Goal: Task Accomplishment & Management: Use online tool/utility

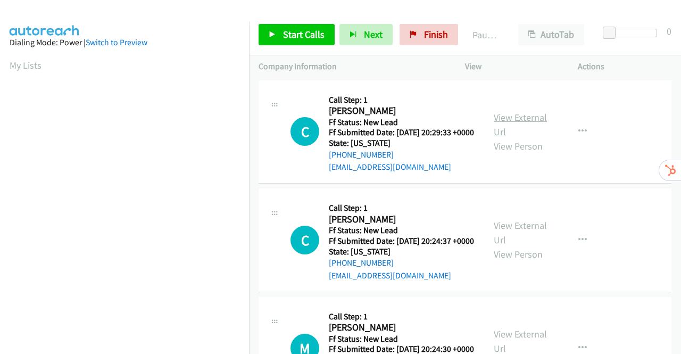
click at [531, 123] on link "View External Url" at bounding box center [520, 124] width 53 height 27
click at [512, 241] on link "View External Url" at bounding box center [520, 232] width 53 height 27
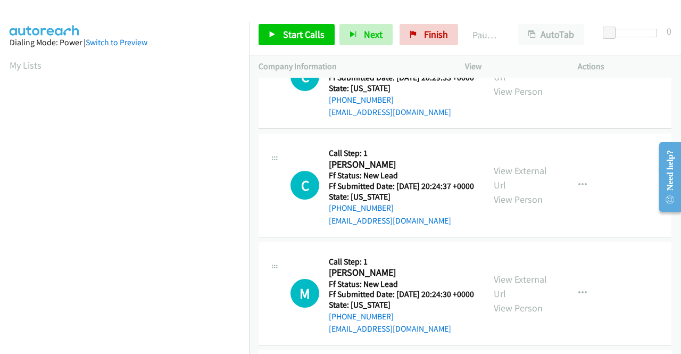
scroll to position [106, 0]
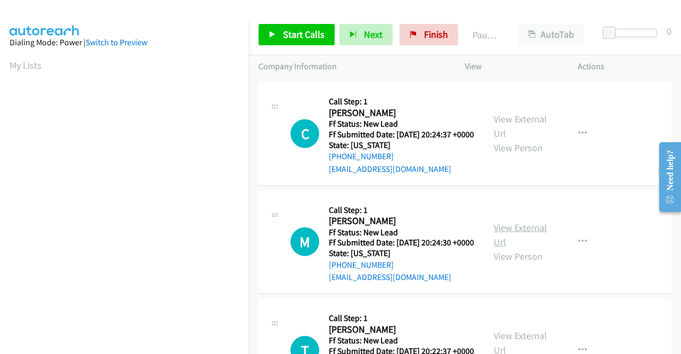
click at [514, 248] on link "View External Url" at bounding box center [520, 234] width 53 height 27
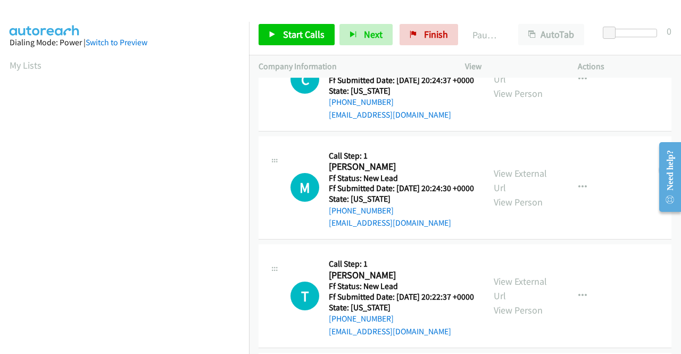
scroll to position [213, 0]
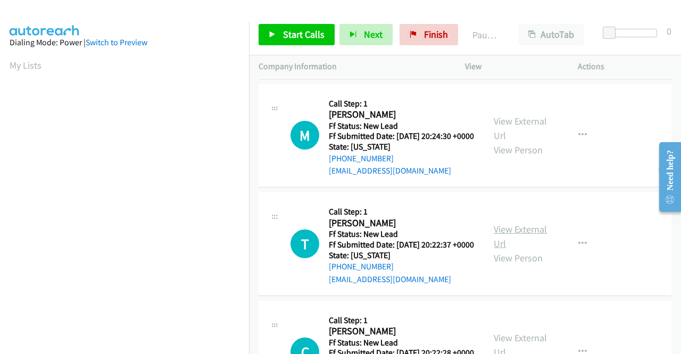
click at [518, 250] on link "View External Url" at bounding box center [520, 236] width 53 height 27
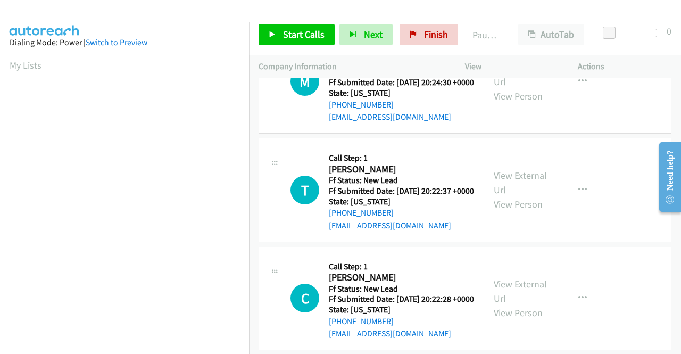
scroll to position [319, 0]
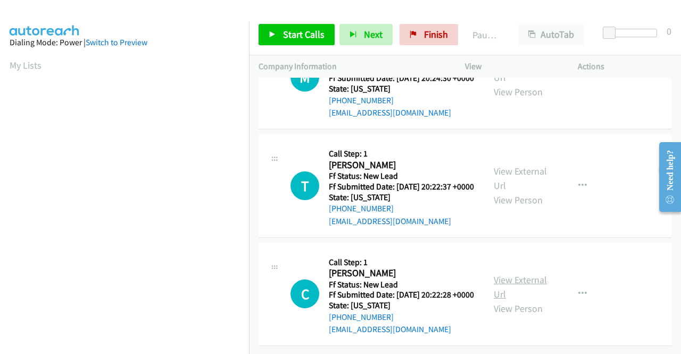
click at [504, 278] on link "View External Url" at bounding box center [520, 286] width 53 height 27
click at [285, 40] on link "Start Calls" at bounding box center [297, 34] width 76 height 21
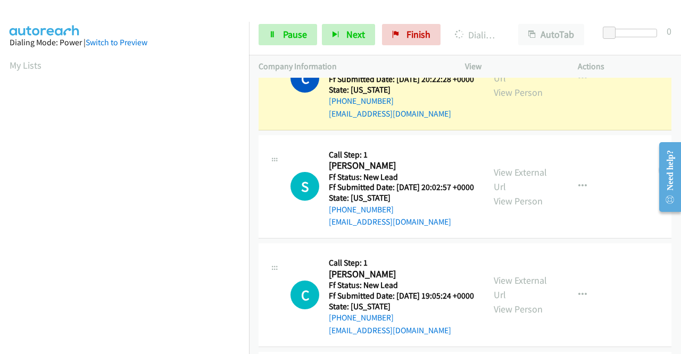
scroll to position [587, 0]
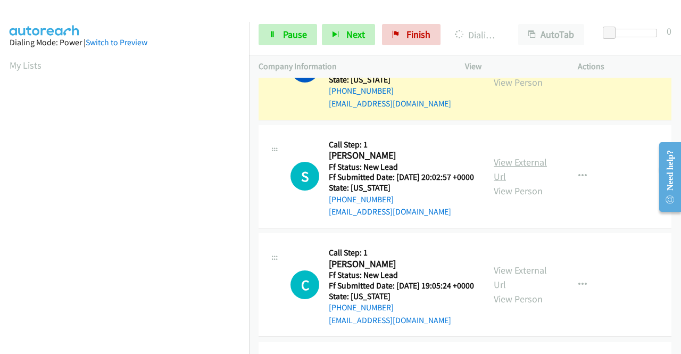
click at [522, 182] on link "View External Url" at bounding box center [520, 169] width 53 height 27
click at [293, 32] on span "Pause" at bounding box center [295, 34] width 24 height 12
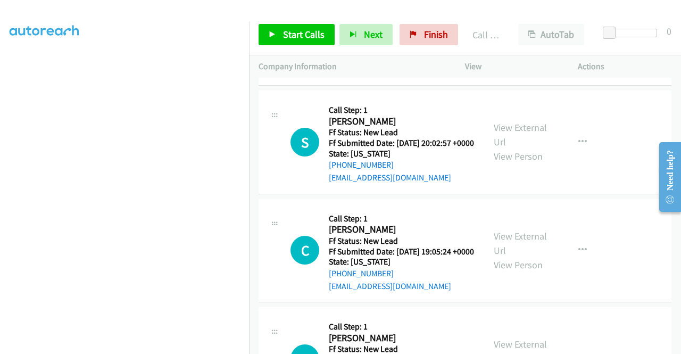
scroll to position [641, 0]
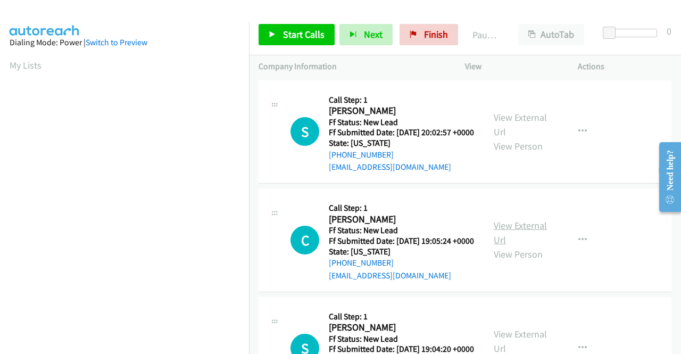
click at [516, 243] on link "View External Url" at bounding box center [520, 232] width 53 height 27
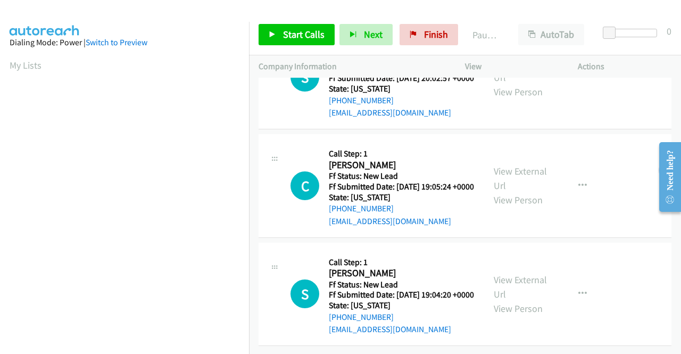
scroll to position [93, 0]
click at [516, 273] on link "View External Url" at bounding box center [520, 286] width 53 height 27
click at [297, 40] on span "Start Calls" at bounding box center [303, 34] width 41 height 12
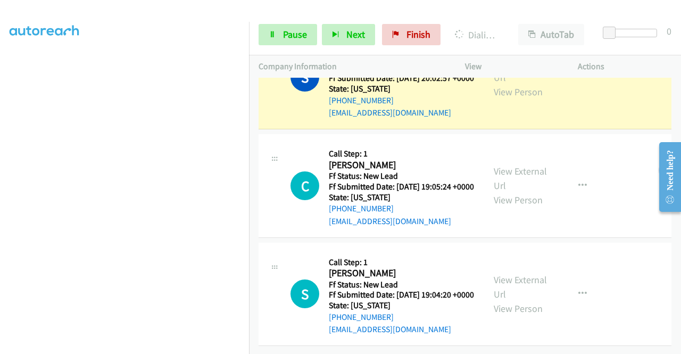
scroll to position [243, 0]
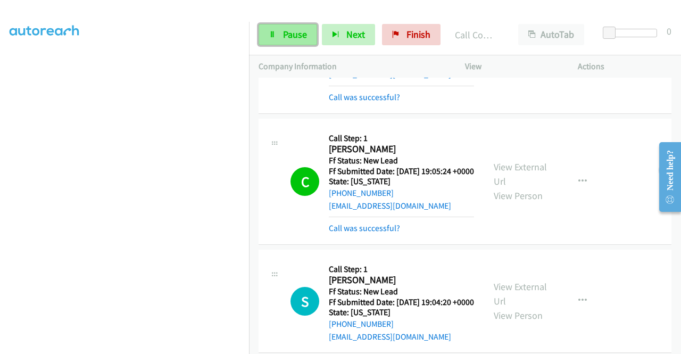
click at [297, 31] on span "Pause" at bounding box center [295, 34] width 24 height 12
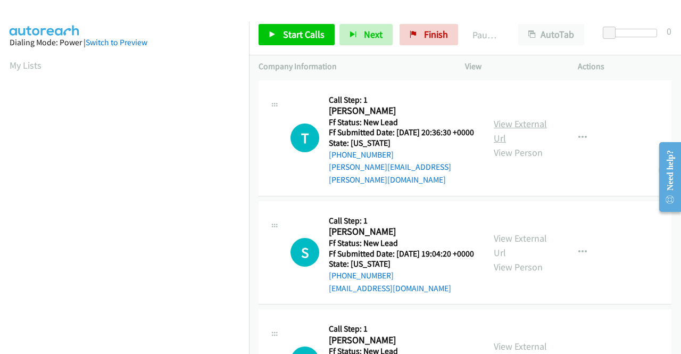
click at [504, 120] on link "View External Url" at bounding box center [520, 131] width 53 height 27
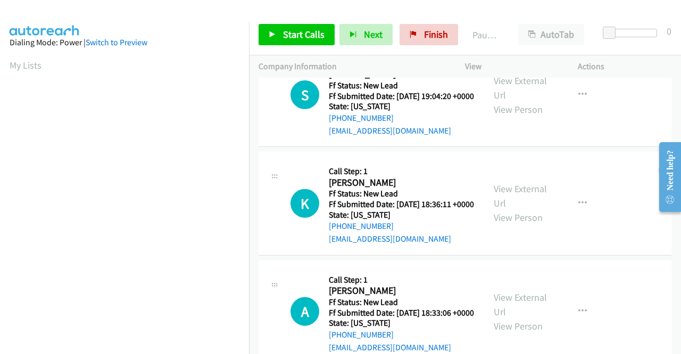
scroll to position [160, 0]
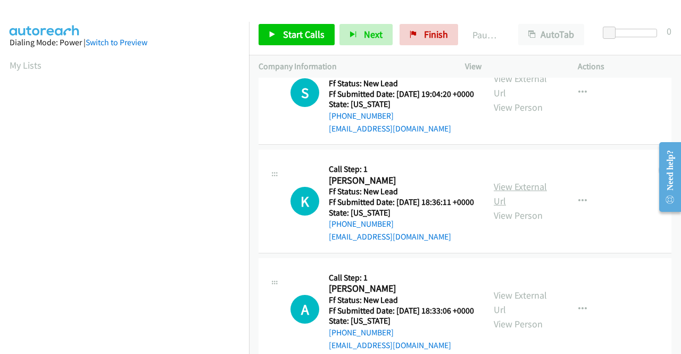
click at [506, 200] on link "View External Url" at bounding box center [520, 193] width 53 height 27
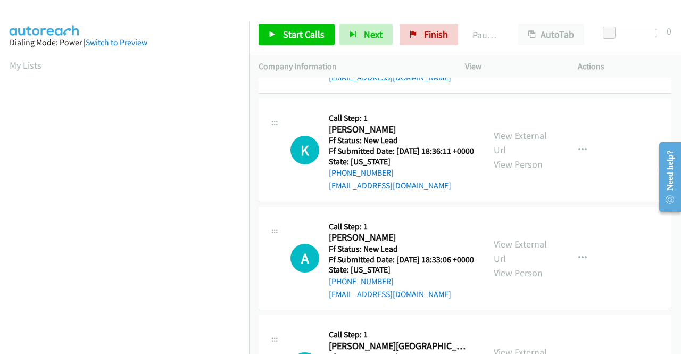
scroll to position [319, 0]
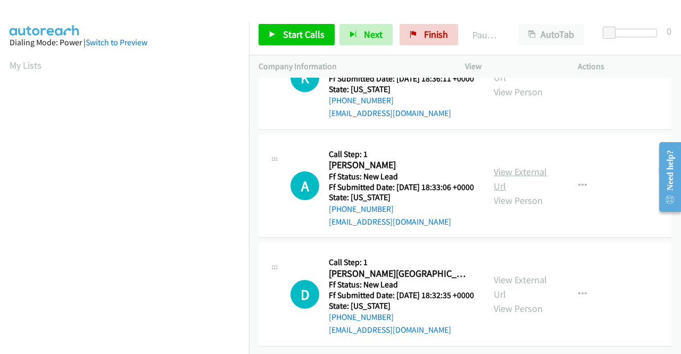
click at [519, 165] on link "View External Url" at bounding box center [520, 178] width 53 height 27
click at [528, 273] on link "View External Url" at bounding box center [520, 286] width 53 height 27
click at [307, 32] on span "Start Calls" at bounding box center [303, 34] width 41 height 12
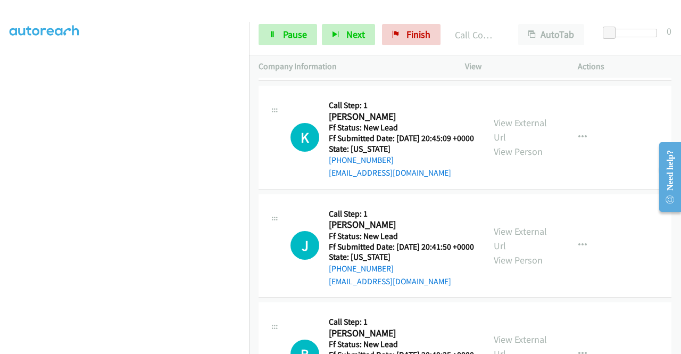
scroll to position [641, 0]
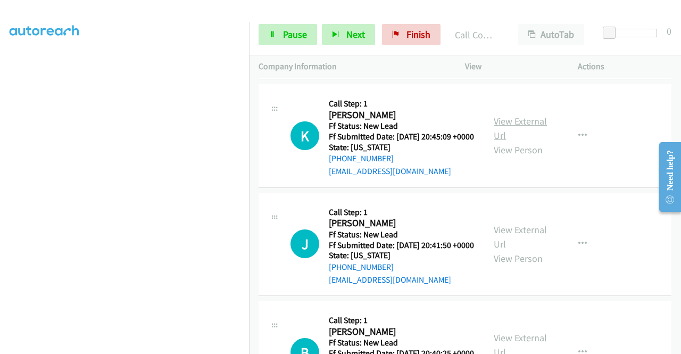
click at [530, 142] on link "View External Url" at bounding box center [520, 128] width 53 height 27
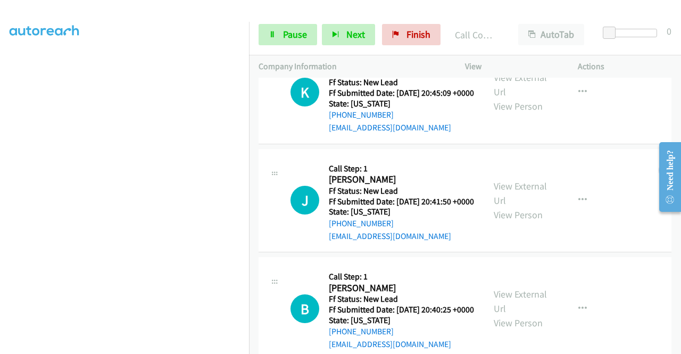
scroll to position [747, 0]
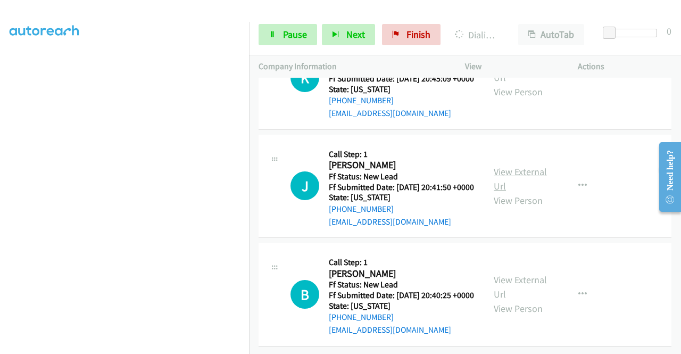
click at [504, 177] on link "View External Url" at bounding box center [520, 178] width 53 height 27
click at [516, 273] on link "View External Url" at bounding box center [520, 286] width 53 height 27
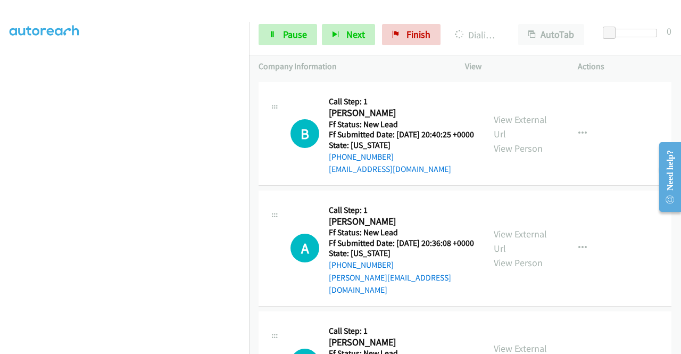
scroll to position [1064, 0]
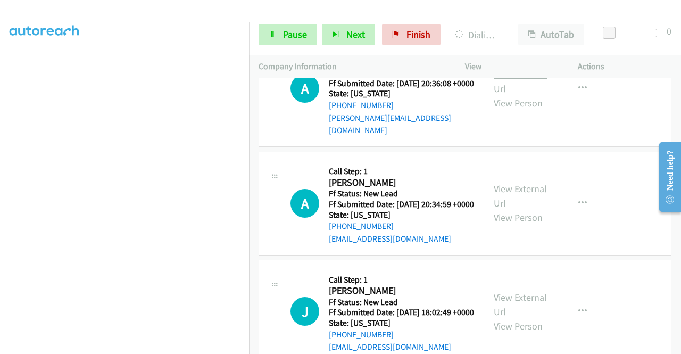
click at [508, 95] on link "View External Url" at bounding box center [520, 81] width 53 height 27
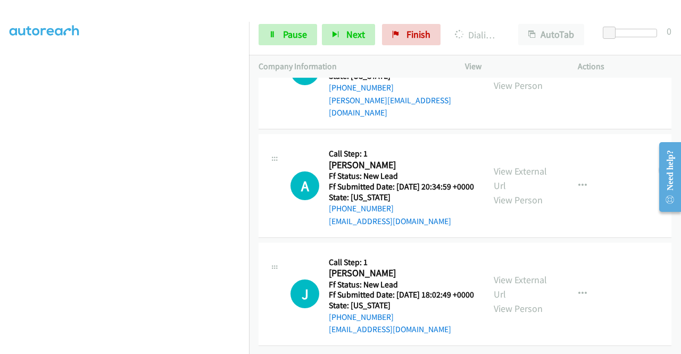
scroll to position [1176, 0]
click at [526, 144] on div "View External Url View Person View External Url Email Schedule/Manage Callback …" at bounding box center [545, 186] width 122 height 84
click at [526, 165] on link "View External Url" at bounding box center [520, 178] width 53 height 27
click at [513, 273] on link "View External Url" at bounding box center [520, 286] width 53 height 27
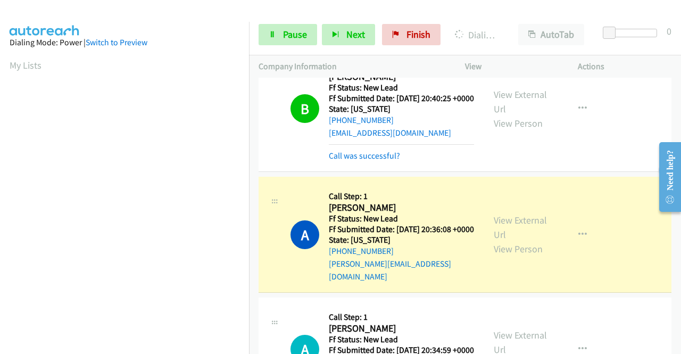
scroll to position [243, 0]
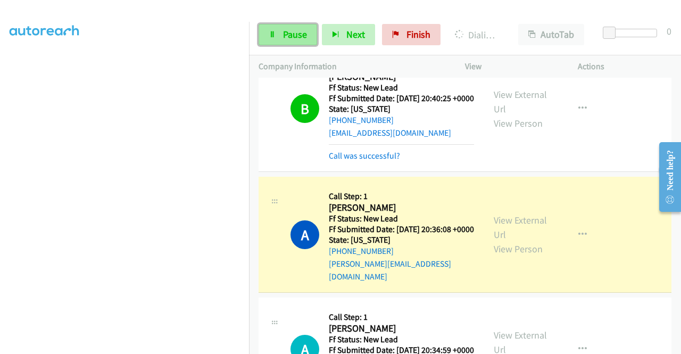
click at [283, 26] on link "Pause" at bounding box center [288, 34] width 59 height 21
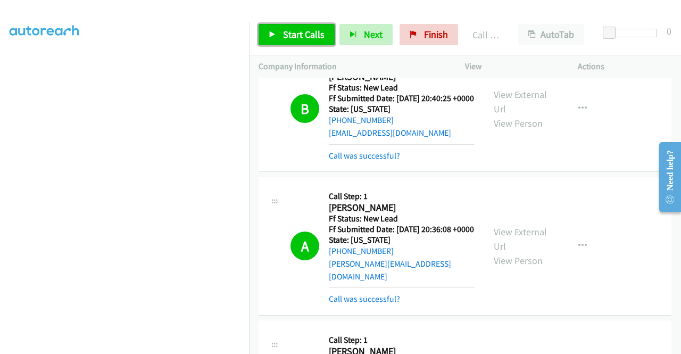
click at [286, 37] on span "Start Calls" at bounding box center [303, 34] width 41 height 12
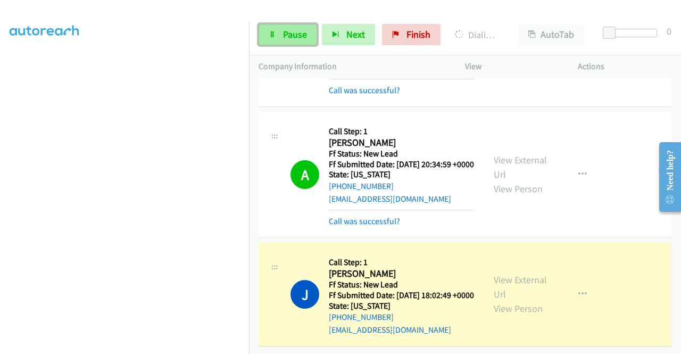
click at [303, 31] on span "Pause" at bounding box center [295, 34] width 24 height 12
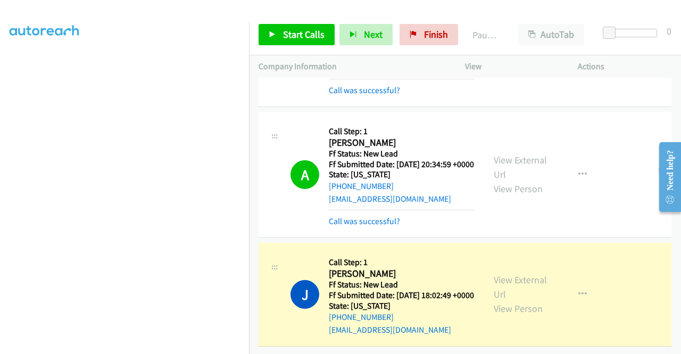
scroll to position [1266, 0]
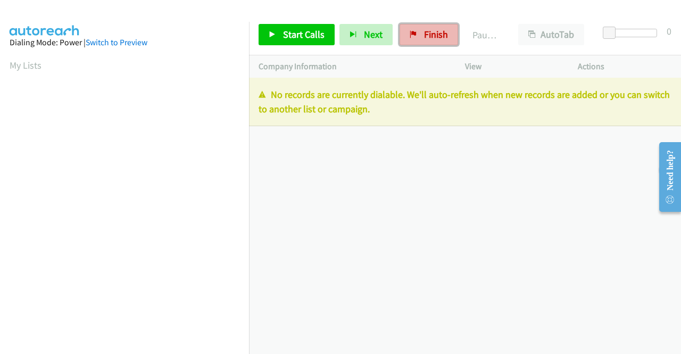
click at [431, 36] on span "Finish" at bounding box center [436, 34] width 24 height 12
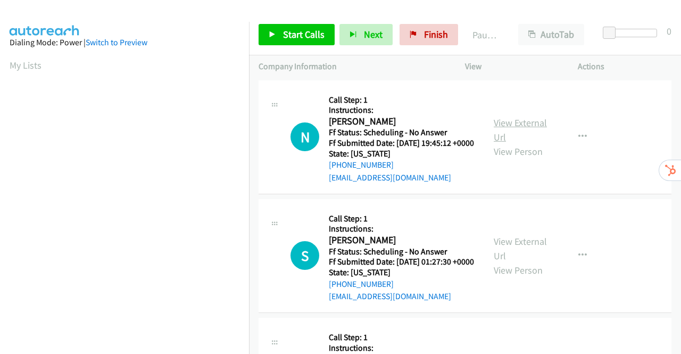
click at [526, 130] on link "View External Url" at bounding box center [520, 130] width 53 height 27
click at [517, 257] on link "View External Url" at bounding box center [520, 248] width 53 height 27
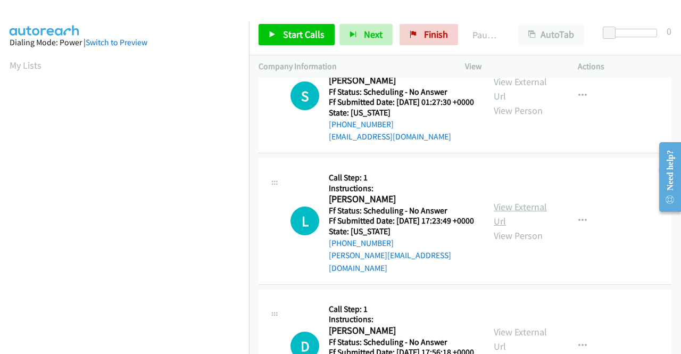
click at [518, 227] on link "View External Url" at bounding box center [520, 214] width 53 height 27
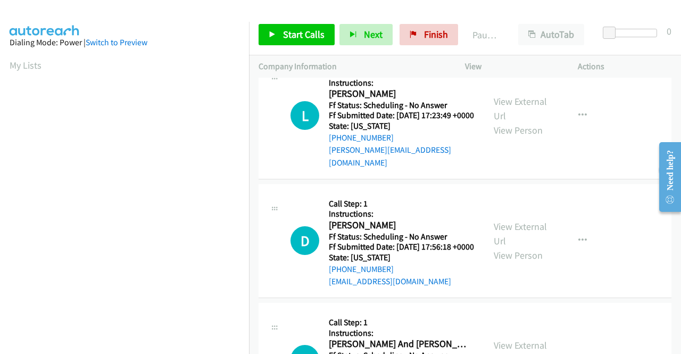
scroll to position [266, 0]
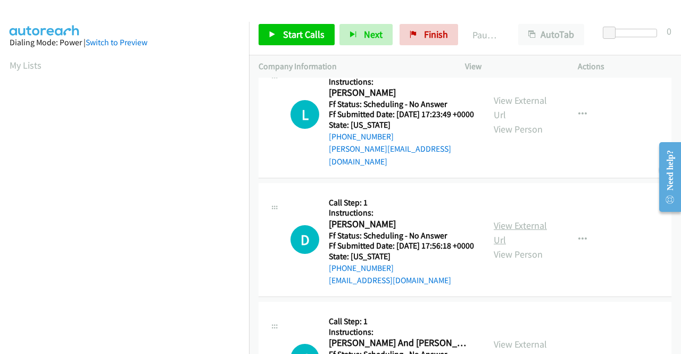
click at [519, 246] on link "View External Url" at bounding box center [520, 232] width 53 height 27
click at [293, 35] on span "Start Calls" at bounding box center [303, 34] width 41 height 12
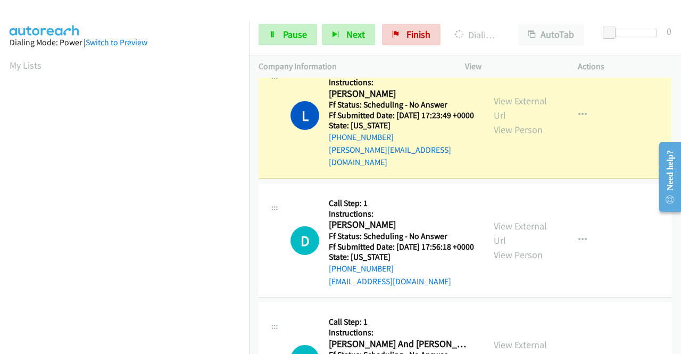
scroll to position [470, 0]
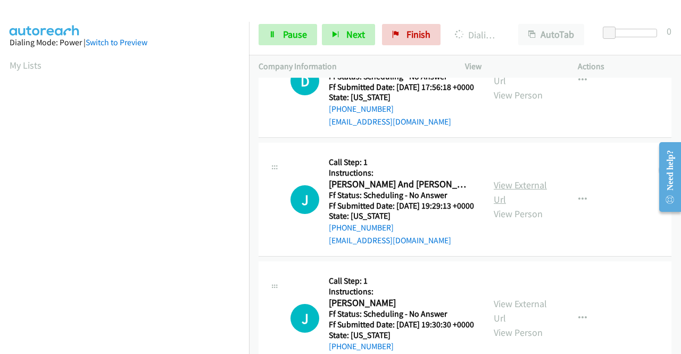
click at [502, 205] on link "View External Url" at bounding box center [520, 192] width 53 height 27
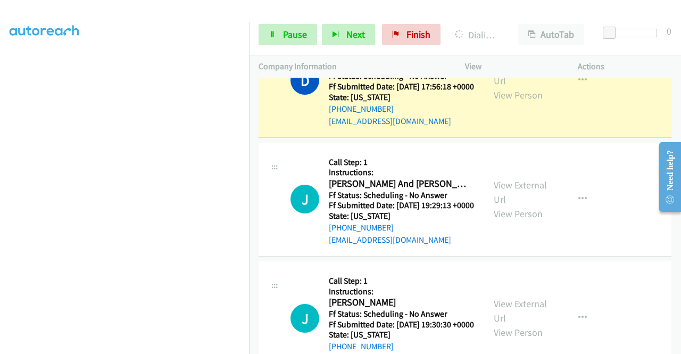
scroll to position [653, 0]
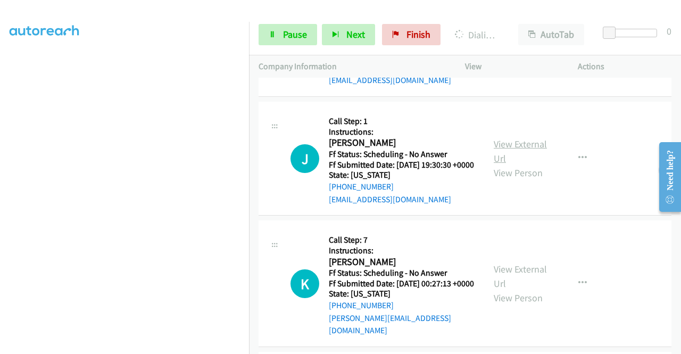
click at [505, 164] on link "View External Url" at bounding box center [520, 151] width 53 height 27
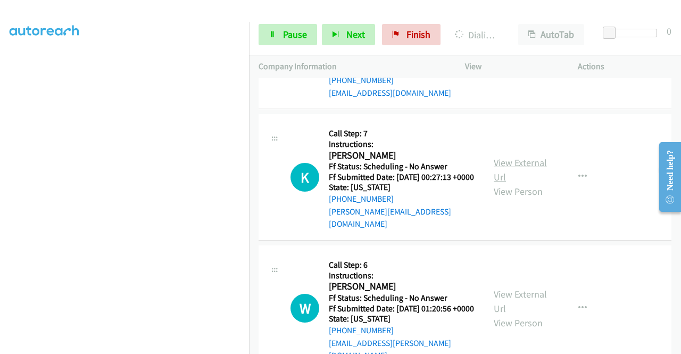
click at [525, 183] on link "View External Url" at bounding box center [520, 169] width 53 height 27
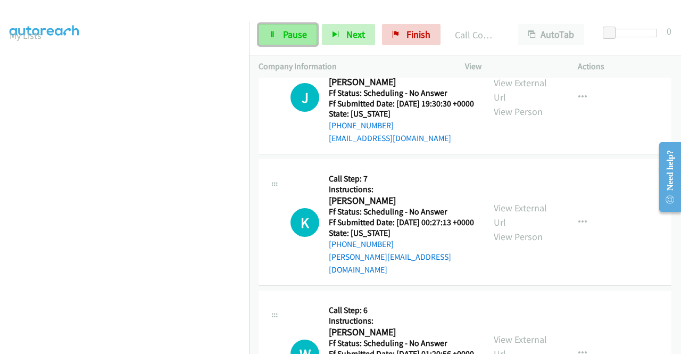
click at [295, 32] on span "Pause" at bounding box center [295, 34] width 24 height 12
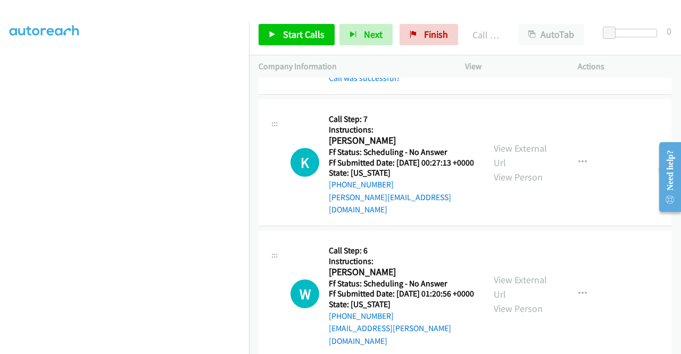
scroll to position [866, 0]
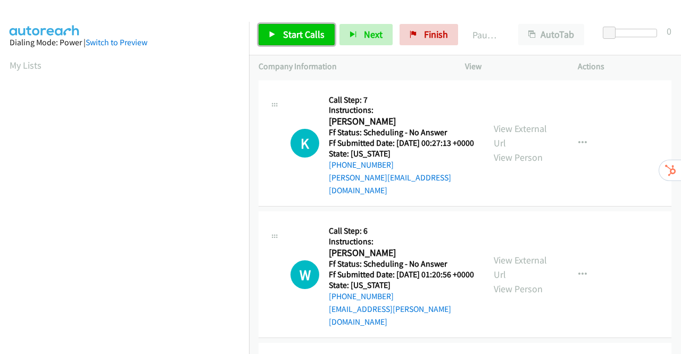
click at [275, 38] on icon at bounding box center [272, 34] width 7 height 7
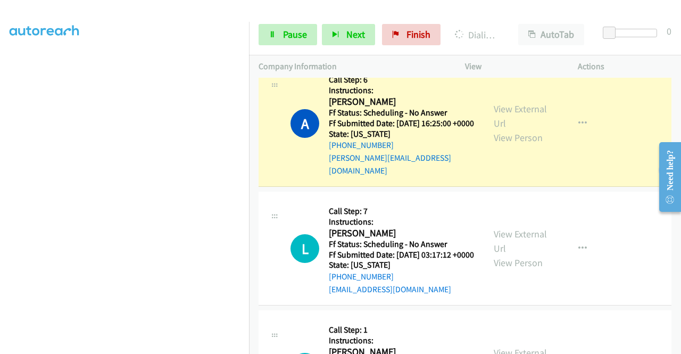
scroll to position [266, 0]
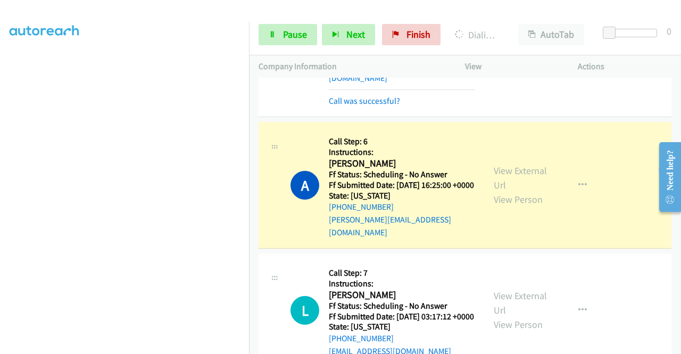
click at [516, 163] on div "View External Url View Person" at bounding box center [521, 184] width 55 height 43
click at [519, 165] on link "View External Url" at bounding box center [520, 177] width 53 height 27
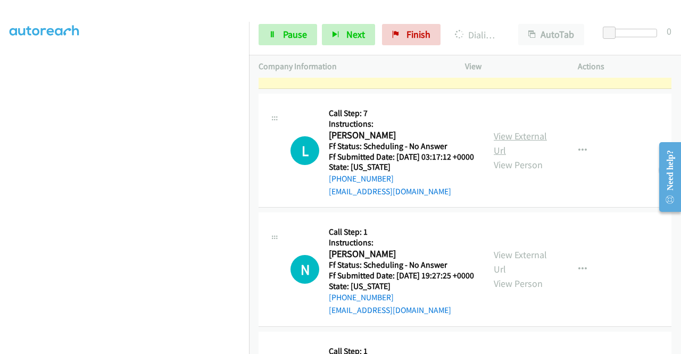
click at [511, 135] on link "View External Url" at bounding box center [520, 143] width 53 height 27
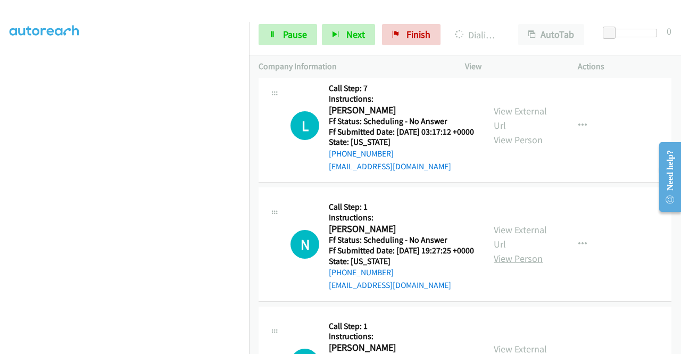
scroll to position [532, 0]
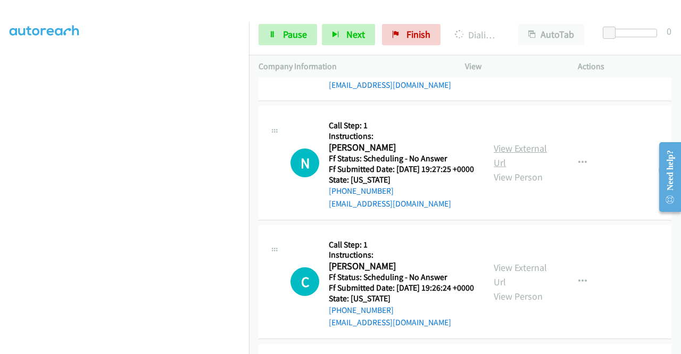
click at [526, 158] on link "View External Url" at bounding box center [520, 155] width 53 height 27
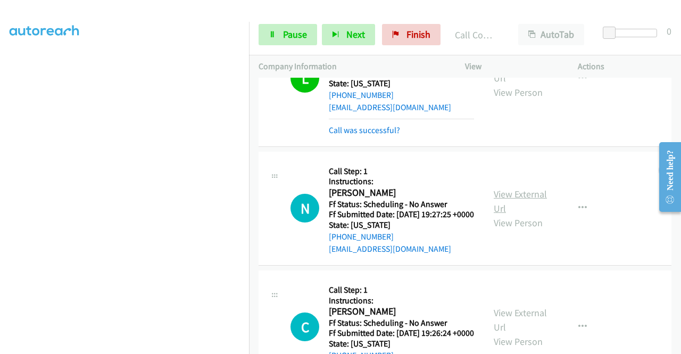
scroll to position [554, 0]
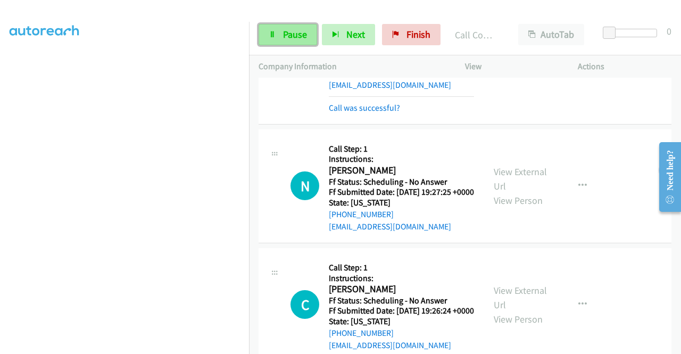
click at [290, 31] on span "Pause" at bounding box center [295, 34] width 24 height 12
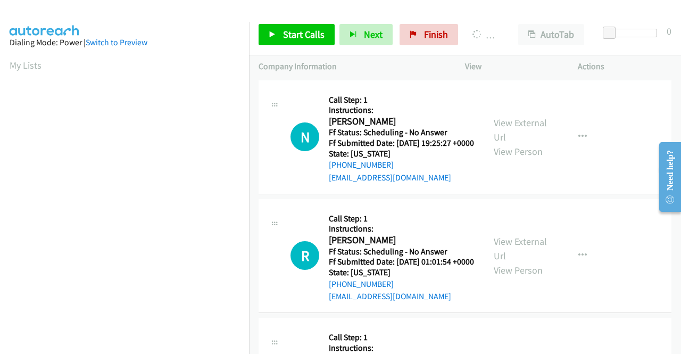
scroll to position [243, 0]
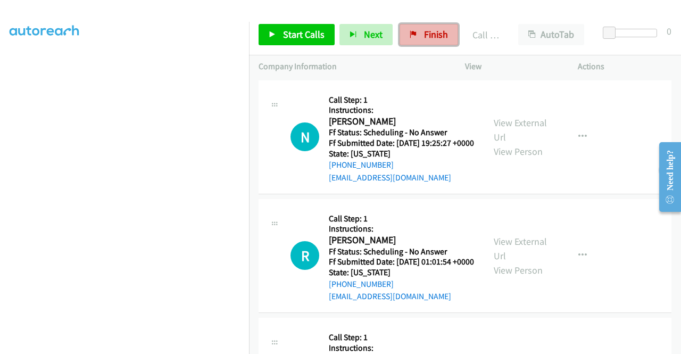
click at [424, 36] on span "Finish" at bounding box center [436, 34] width 24 height 12
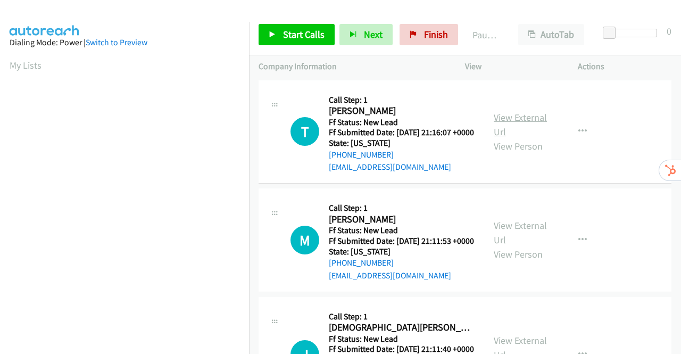
click at [509, 119] on link "View External Url" at bounding box center [520, 124] width 53 height 27
click at [523, 242] on link "View External Url" at bounding box center [520, 232] width 53 height 27
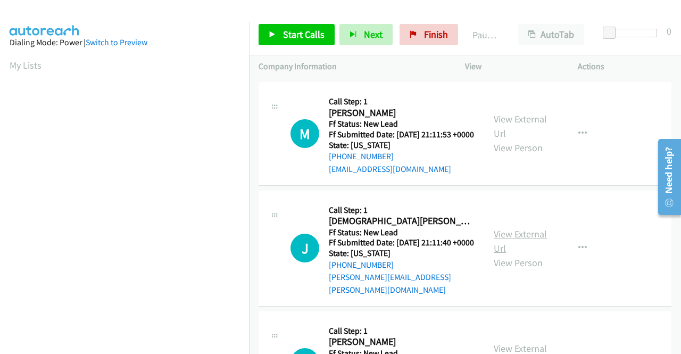
click at [523, 250] on link "View External Url" at bounding box center [520, 241] width 53 height 27
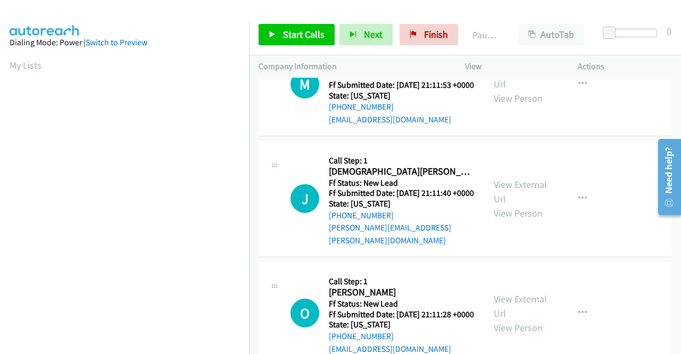
scroll to position [213, 0]
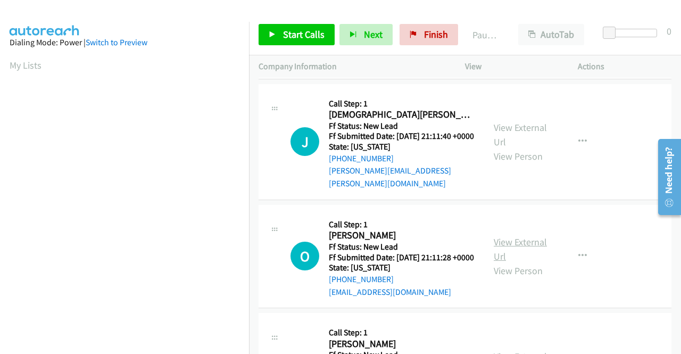
click at [536, 262] on link "View External Url" at bounding box center [520, 249] width 53 height 27
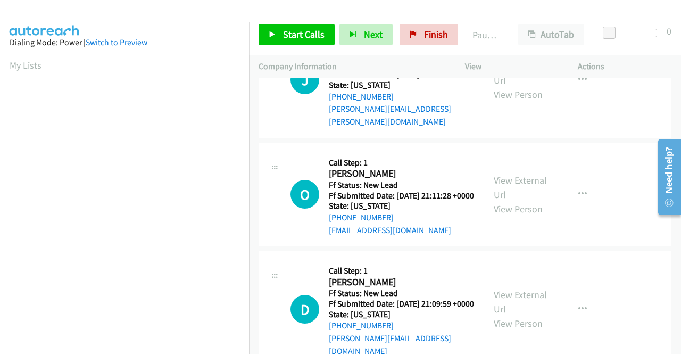
scroll to position [330, 0]
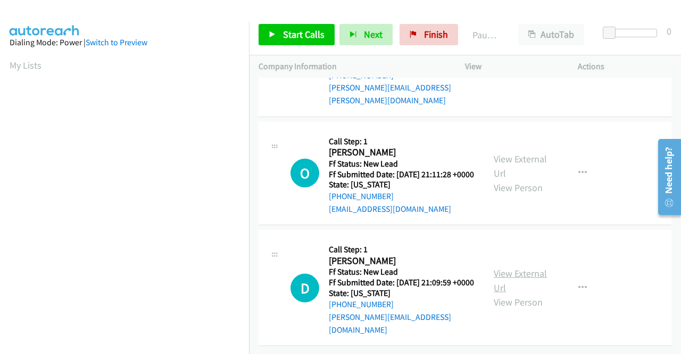
click at [508, 267] on link "View External Url" at bounding box center [520, 280] width 53 height 27
click at [310, 33] on span "Start Calls" at bounding box center [303, 34] width 41 height 12
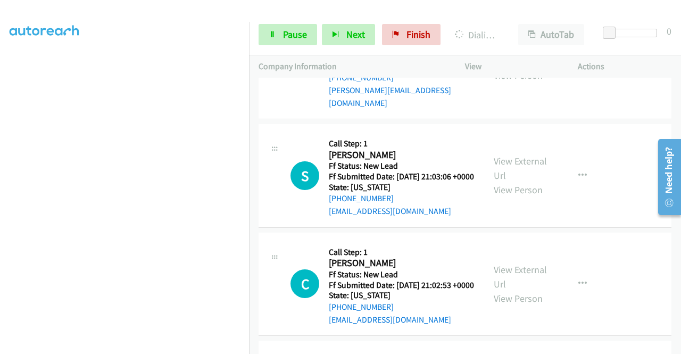
scroll to position [638, 0]
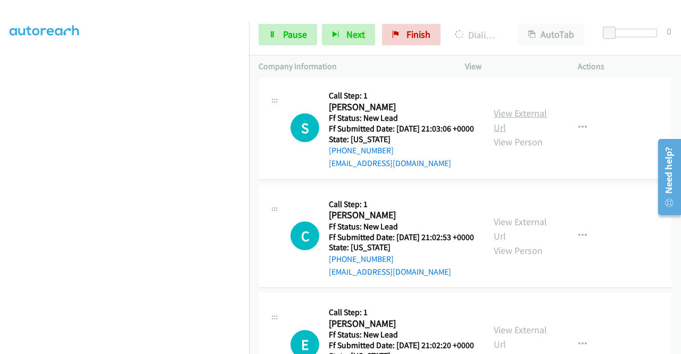
click at [508, 134] on link "View External Url" at bounding box center [520, 120] width 53 height 27
click at [516, 242] on link "View External Url" at bounding box center [520, 228] width 53 height 27
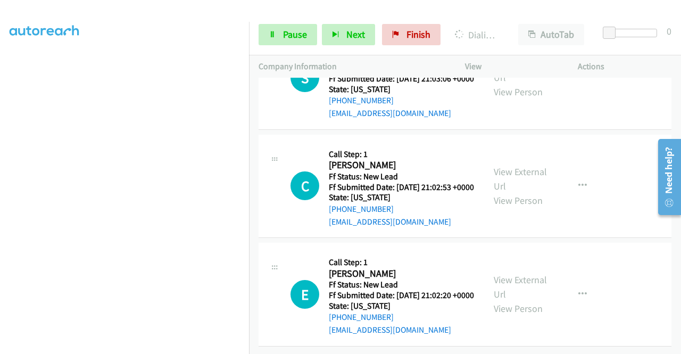
scroll to position [753, 0]
click at [509, 273] on link "View External Url" at bounding box center [520, 286] width 53 height 27
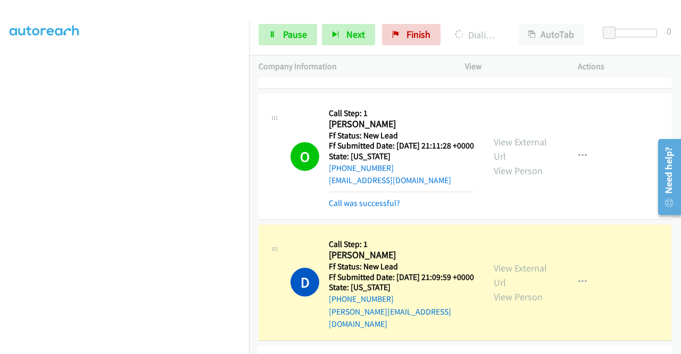
scroll to position [205, 0]
click at [296, 32] on span "Pause" at bounding box center [295, 34] width 24 height 12
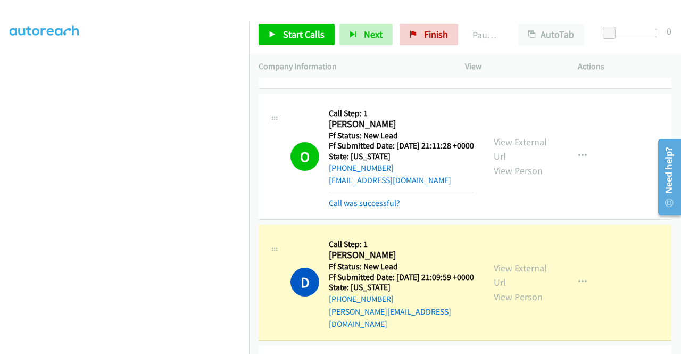
scroll to position [220, 0]
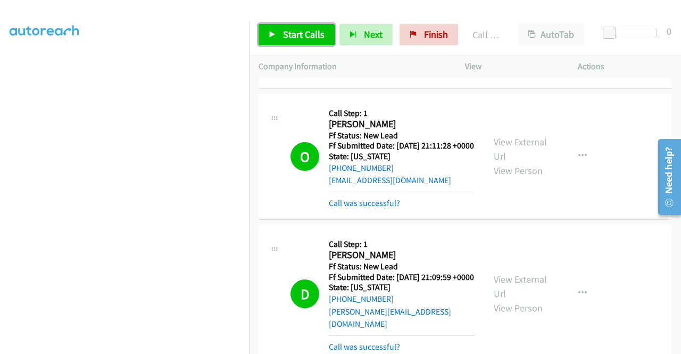
click at [296, 34] on span "Start Calls" at bounding box center [303, 34] width 41 height 12
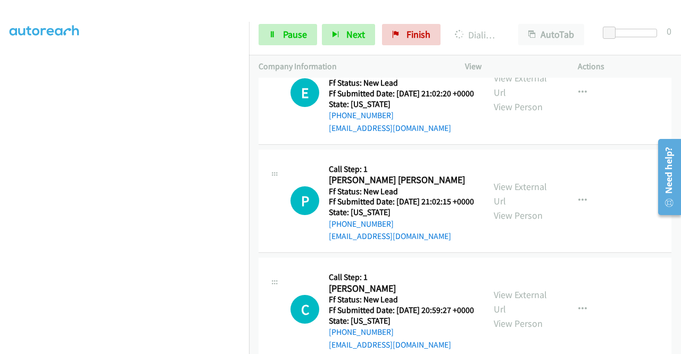
scroll to position [1011, 0]
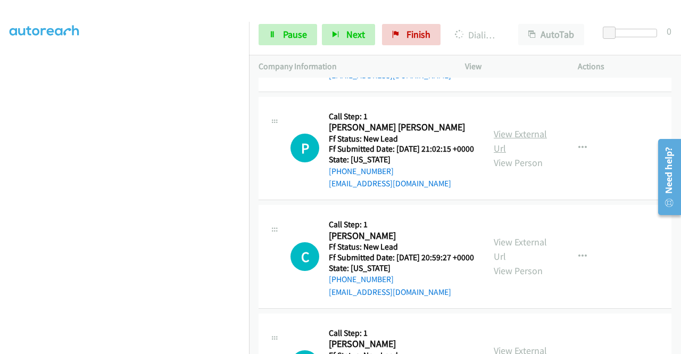
click at [516, 154] on link "View External Url" at bounding box center [520, 141] width 53 height 27
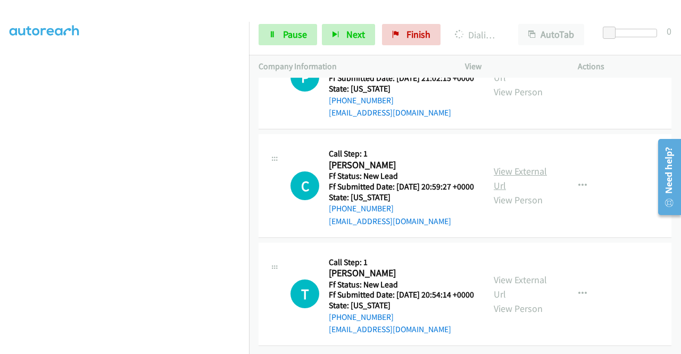
click at [514, 165] on link "View External Url" at bounding box center [520, 178] width 53 height 27
click at [526, 273] on link "View External Url" at bounding box center [520, 286] width 53 height 27
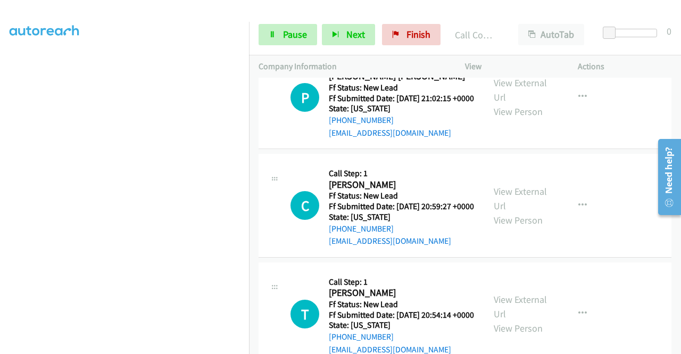
scroll to position [1117, 0]
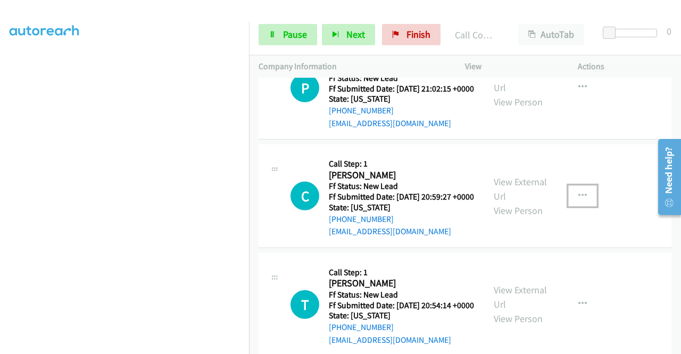
click at [570, 206] on button "button" at bounding box center [582, 195] width 29 height 21
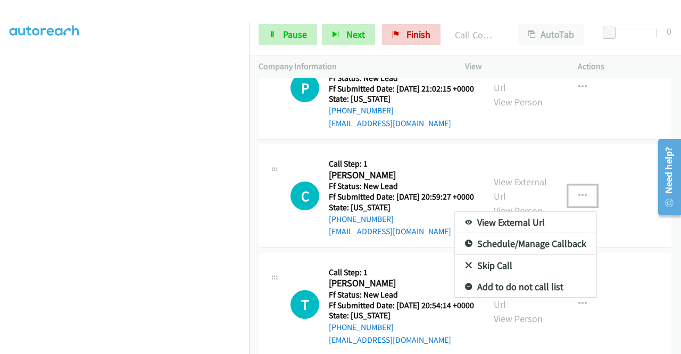
click at [487, 276] on link "Skip Call" at bounding box center [526, 265] width 142 height 21
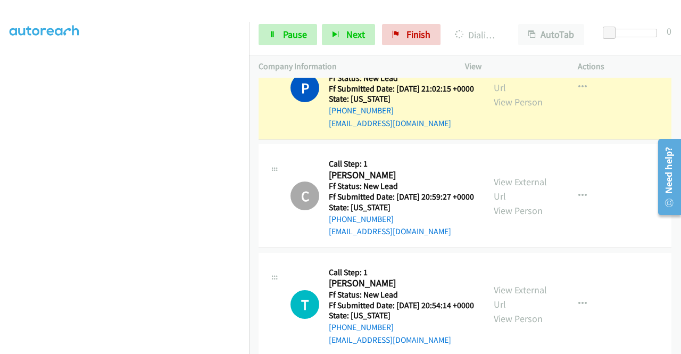
scroll to position [243, 0]
click at [297, 27] on link "Pause" at bounding box center [288, 34] width 59 height 21
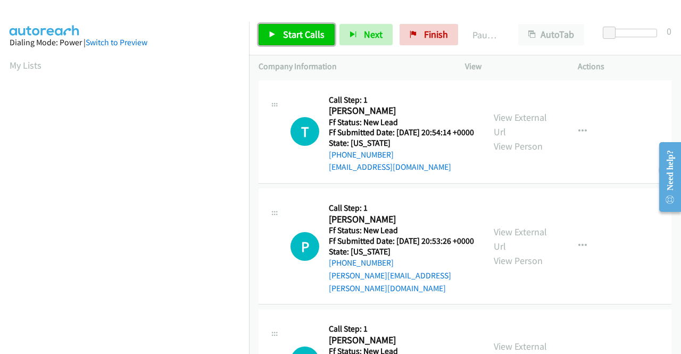
click at [303, 32] on span "Start Calls" at bounding box center [303, 34] width 41 height 12
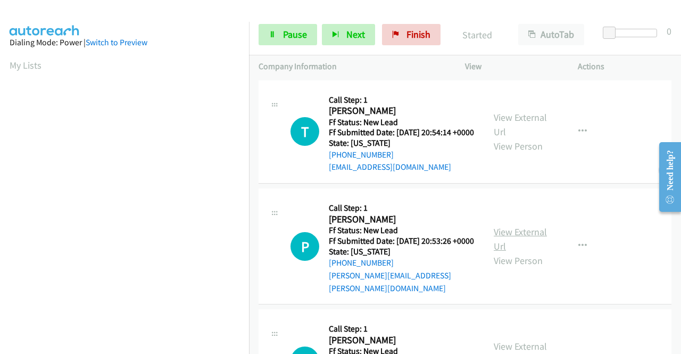
click at [512, 245] on link "View External Url" at bounding box center [520, 239] width 53 height 27
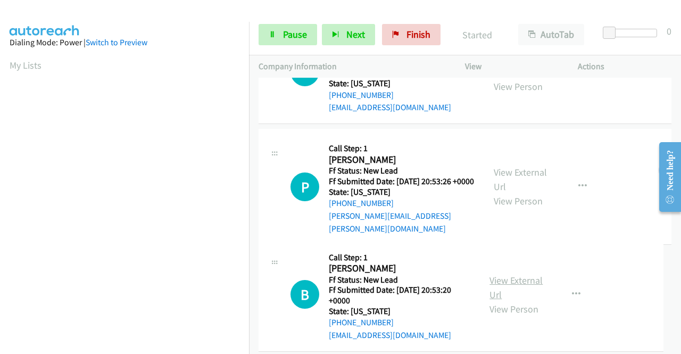
scroll to position [93, 0]
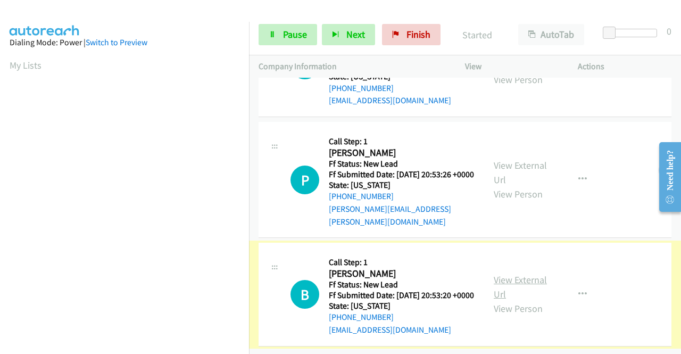
click at [521, 273] on link "View External Url" at bounding box center [520, 286] width 53 height 27
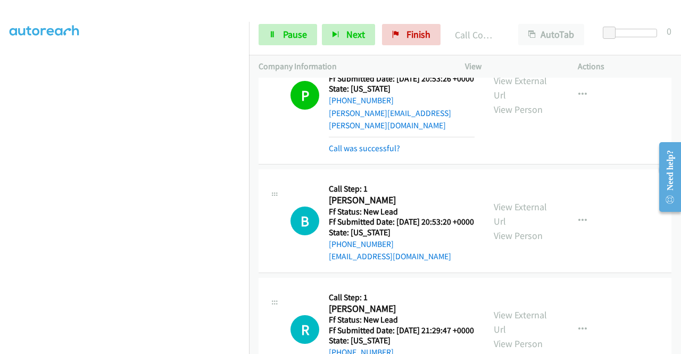
scroll to position [171, 0]
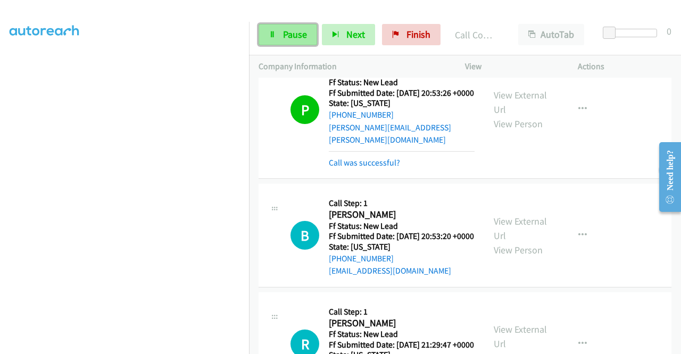
click at [286, 28] on link "Pause" at bounding box center [288, 34] width 59 height 21
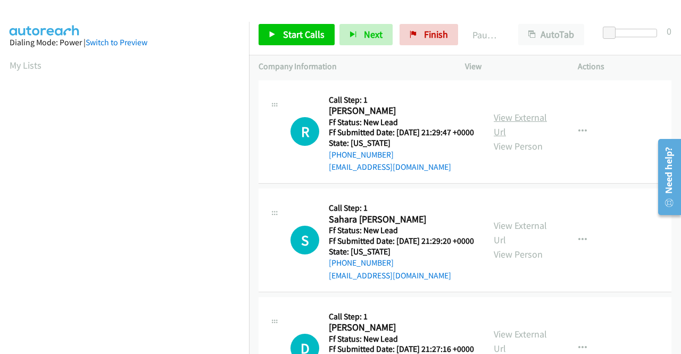
click at [504, 124] on link "View External Url" at bounding box center [520, 124] width 53 height 27
click at [512, 240] on link "View External Url" at bounding box center [520, 232] width 53 height 27
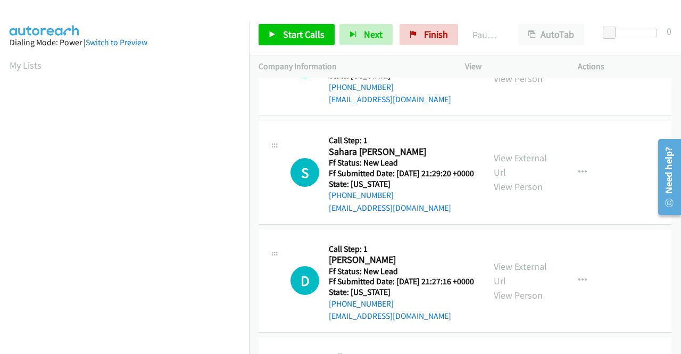
scroll to position [106, 0]
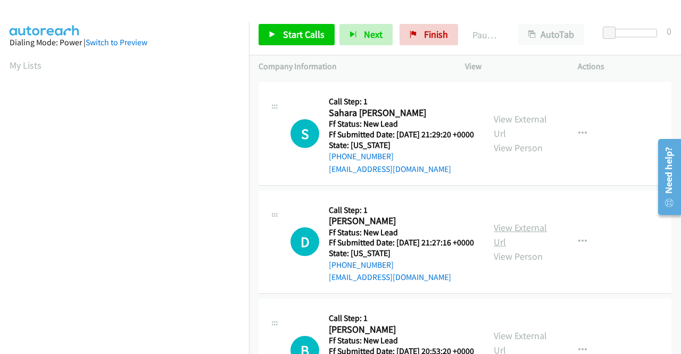
click at [517, 248] on link "View External Url" at bounding box center [520, 234] width 53 height 27
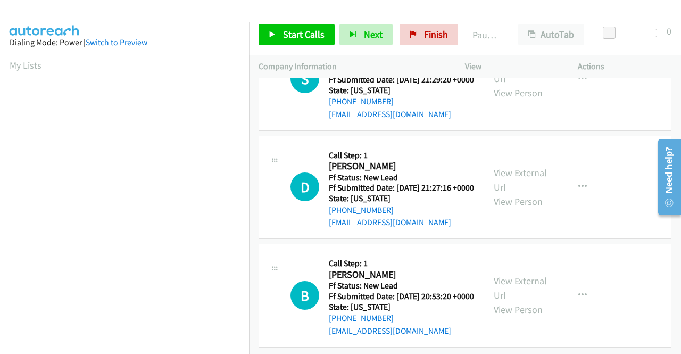
scroll to position [211, 0]
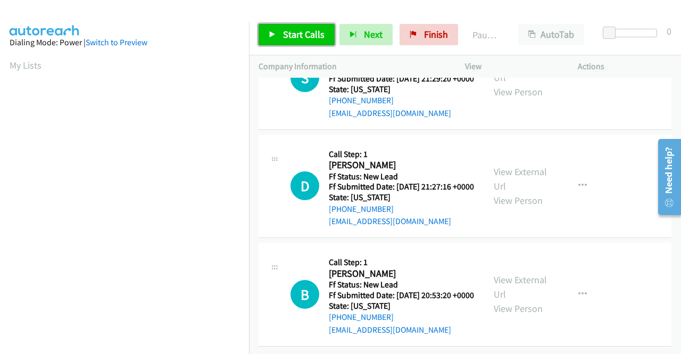
click at [299, 32] on span "Start Calls" at bounding box center [303, 34] width 41 height 12
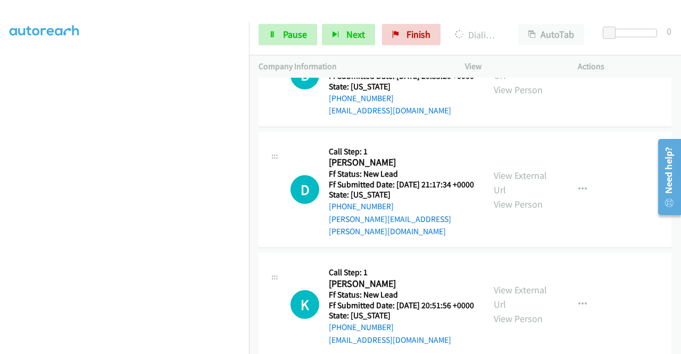
scroll to position [447, 0]
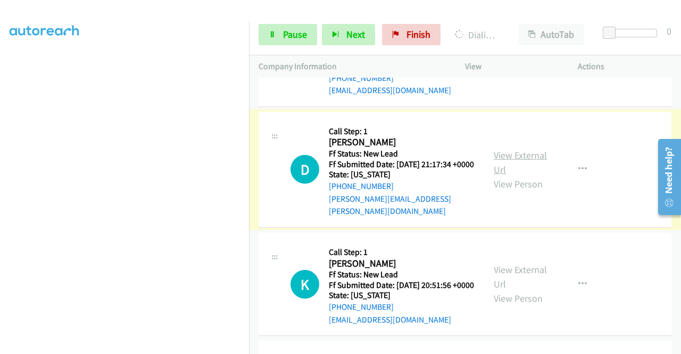
click at [495, 176] on link "View External Url" at bounding box center [520, 162] width 53 height 27
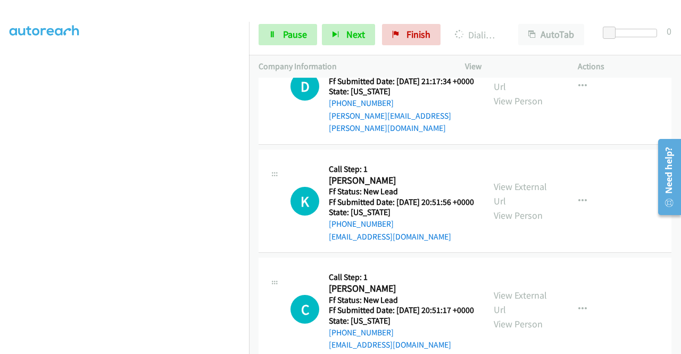
scroll to position [606, 0]
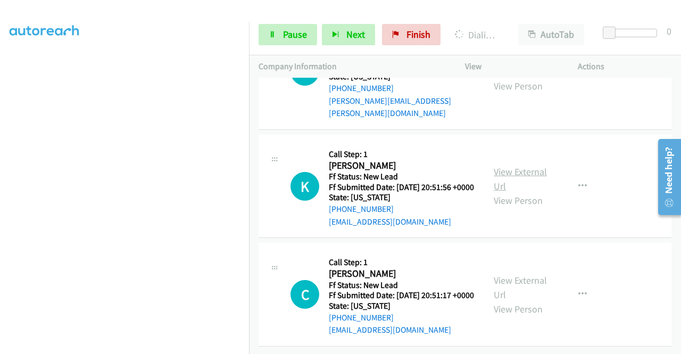
click at [514, 165] on link "View External Url" at bounding box center [520, 178] width 53 height 27
click at [515, 274] on link "View External Url" at bounding box center [520, 287] width 53 height 27
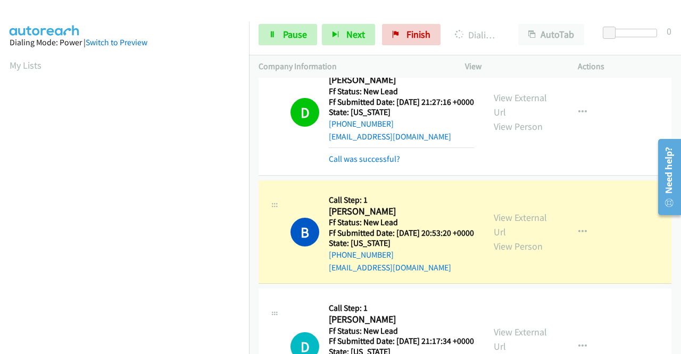
scroll to position [243, 0]
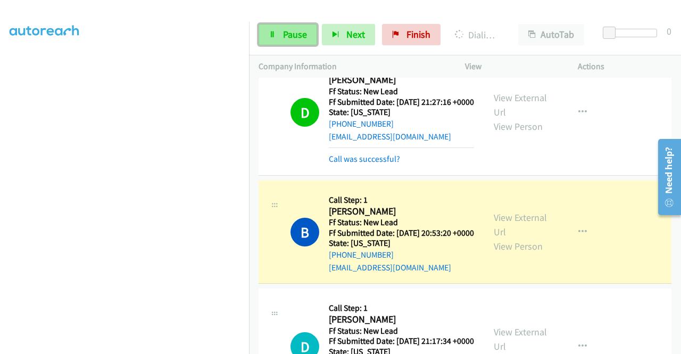
click at [284, 34] on span "Pause" at bounding box center [295, 34] width 24 height 12
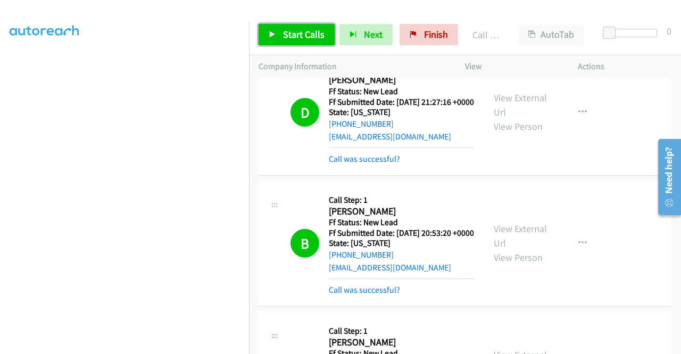
click at [293, 34] on span "Start Calls" at bounding box center [303, 34] width 41 height 12
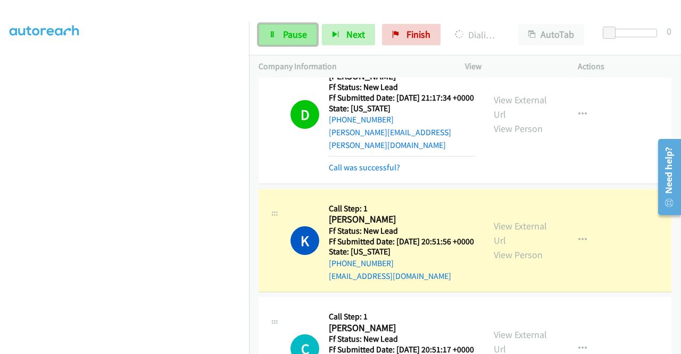
click at [289, 31] on span "Pause" at bounding box center [295, 34] width 24 height 12
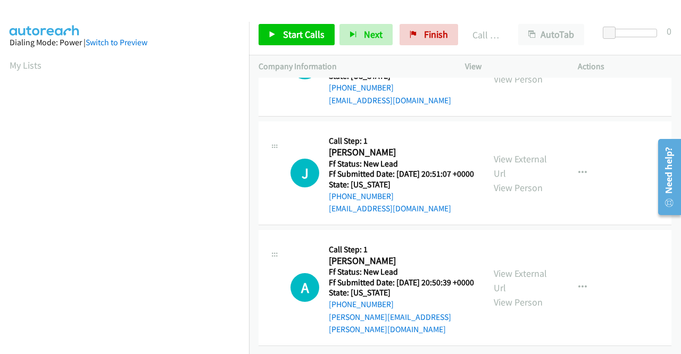
scroll to position [939, 0]
click at [424, 29] on span "Finish" at bounding box center [436, 34] width 24 height 12
